Goal: Task Accomplishment & Management: Manage account settings

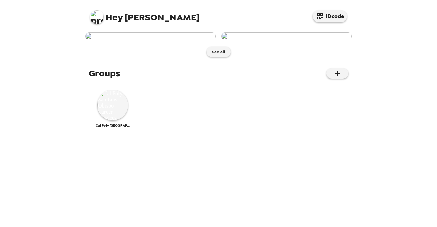
scroll to position [66, 0]
click at [117, 120] on img at bounding box center [112, 105] width 31 height 31
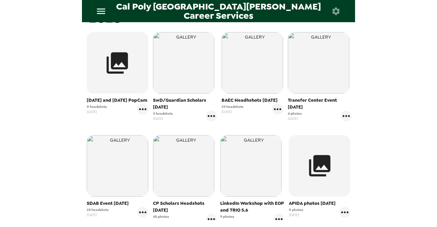
scroll to position [129, 0]
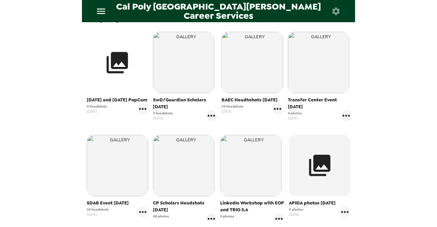
click at [114, 76] on button "button" at bounding box center [117, 62] width 61 height 61
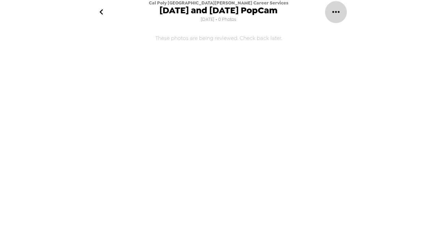
click at [334, 11] on icon "gallery menu" at bounding box center [335, 11] width 11 height 11
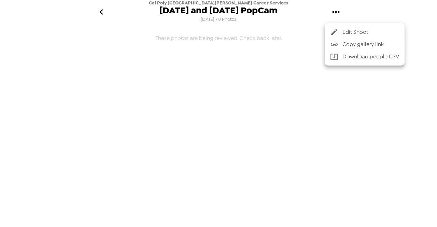
click at [344, 37] on li "Edit Shoot" at bounding box center [365, 32] width 80 height 12
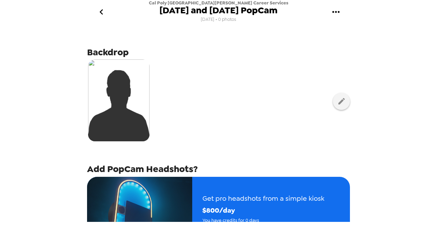
scroll to position [117, 0]
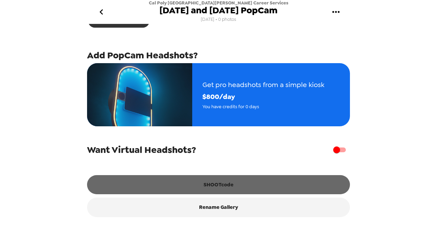
click at [252, 182] on button "SHOOTcode" at bounding box center [218, 184] width 263 height 19
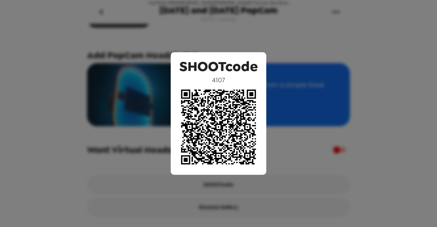
click at [420, 187] on div "SHOOTcode 4107" at bounding box center [218, 113] width 437 height 227
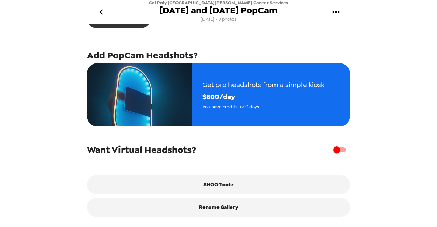
click at [104, 9] on icon "go back" at bounding box center [101, 11] width 11 height 11
